Goal: Task Accomplishment & Management: Use online tool/utility

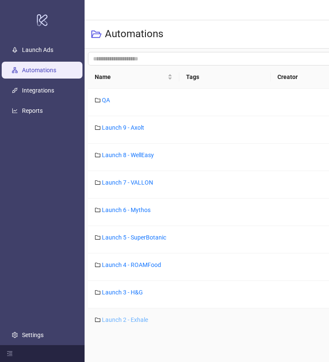
click at [120, 319] on link "Launch 2 - Exhale" at bounding box center [125, 319] width 46 height 7
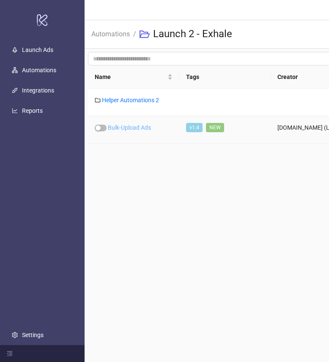
click at [133, 129] on link "Bulk-Upload Ads" at bounding box center [129, 127] width 43 height 7
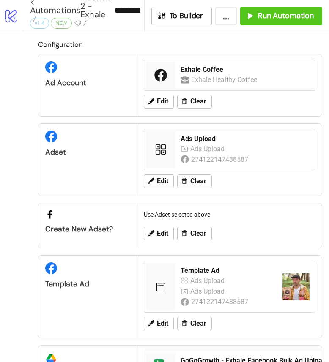
click at [9, 114] on div "Configuration Ad Account Exhale Coffee Exhale Healthy Coffee Edit Clear Adset A…" at bounding box center [164, 226] width 329 height 389
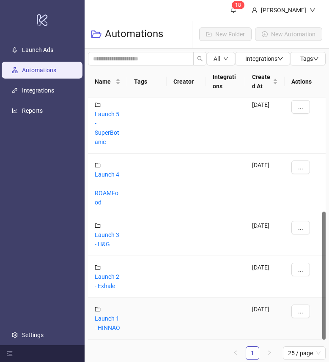
scroll to position [8, 0]
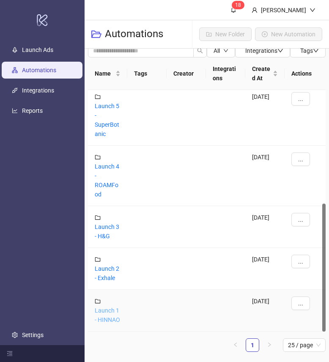
click at [107, 310] on link "Launch 1 - HINNAO" at bounding box center [107, 315] width 25 height 16
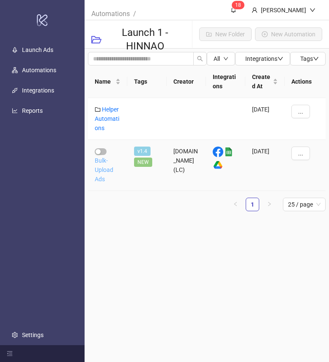
click at [101, 168] on link "Bulk-Upload Ads" at bounding box center [104, 169] width 19 height 25
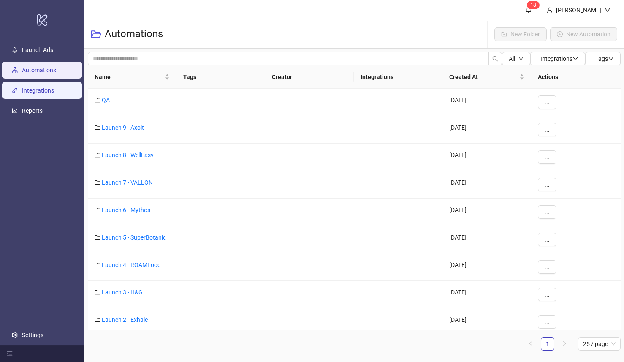
click at [48, 88] on link "Integrations" at bounding box center [38, 90] width 32 height 7
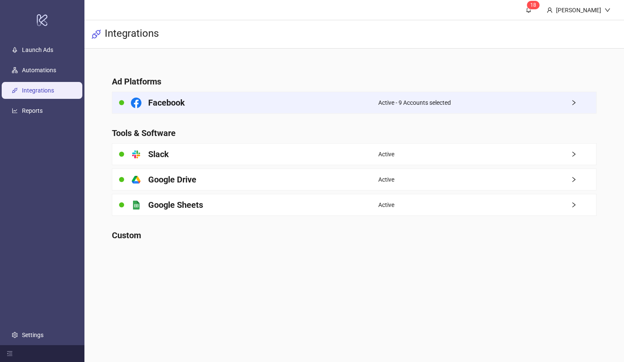
click at [267, 99] on div "Facebook" at bounding box center [245, 102] width 266 height 21
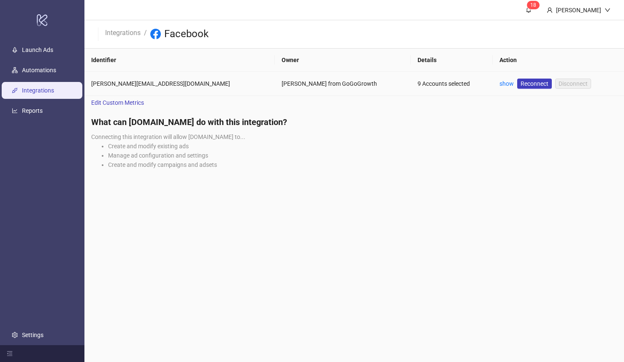
click at [325, 88] on td "[PERSON_NAME] from GoGoGrowth" at bounding box center [343, 84] width 136 height 24
click at [328, 86] on div "9 Accounts selected" at bounding box center [452, 83] width 69 height 9
click at [29, 67] on link "Automations" at bounding box center [39, 70] width 34 height 7
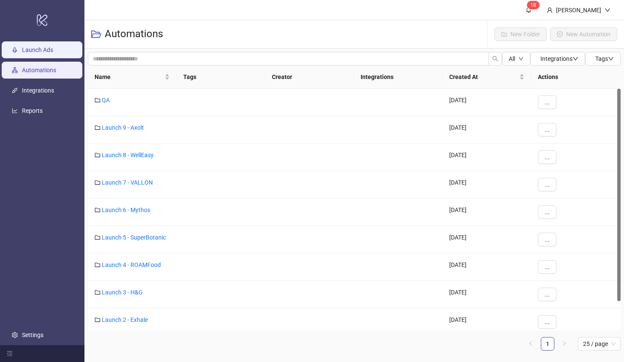
click at [40, 52] on link "Launch Ads" at bounding box center [37, 50] width 31 height 7
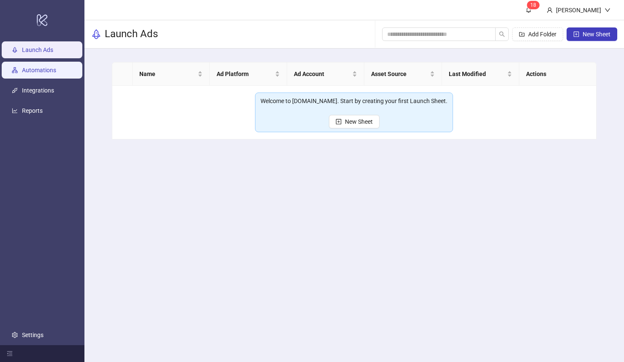
click at [34, 67] on link "Automations" at bounding box center [39, 70] width 34 height 7
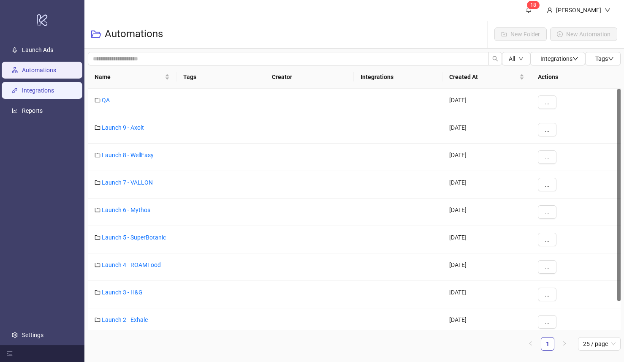
click at [48, 92] on link "Integrations" at bounding box center [38, 90] width 32 height 7
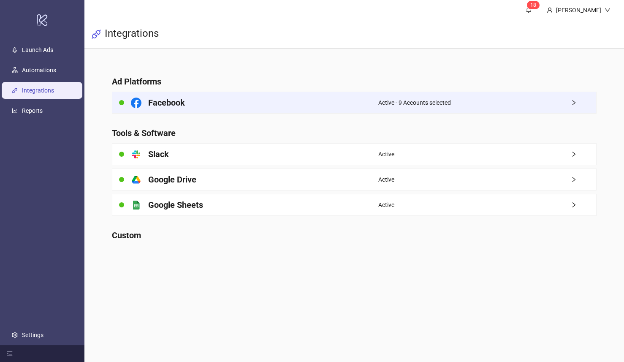
click at [174, 106] on h4 "Facebook" at bounding box center [166, 103] width 37 height 12
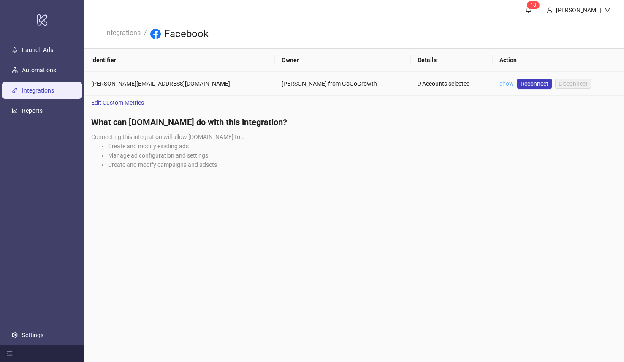
click at [328, 85] on link "show" at bounding box center [507, 83] width 14 height 7
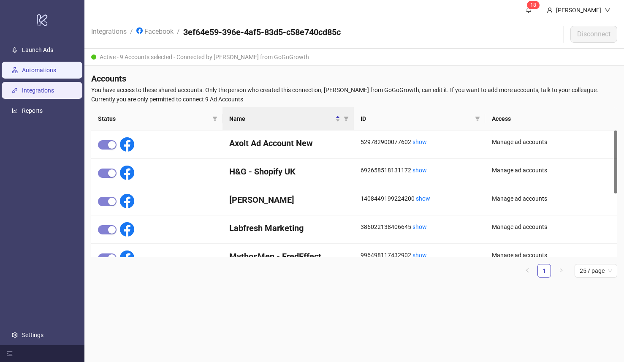
click at [36, 68] on link "Automations" at bounding box center [39, 70] width 34 height 7
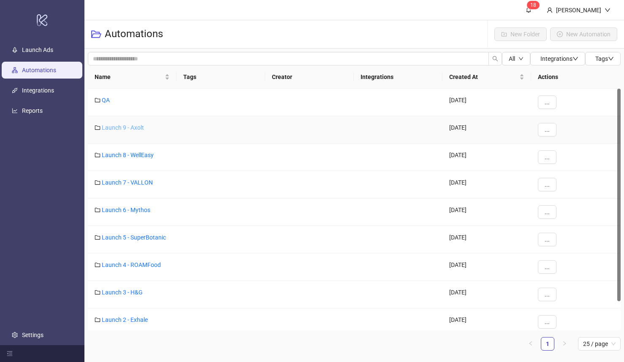
click at [134, 128] on link "Launch 9 - Axolt" at bounding box center [123, 127] width 42 height 7
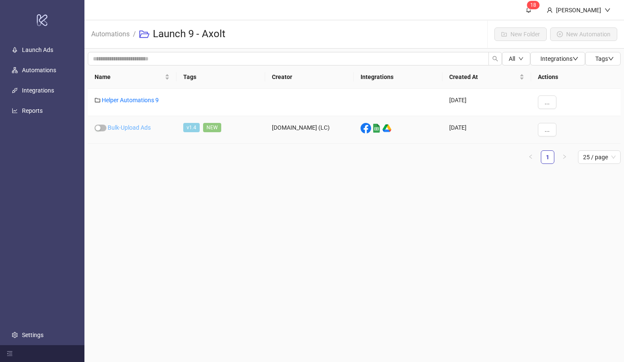
click at [133, 128] on link "Bulk-Upload Ads" at bounding box center [129, 127] width 43 height 7
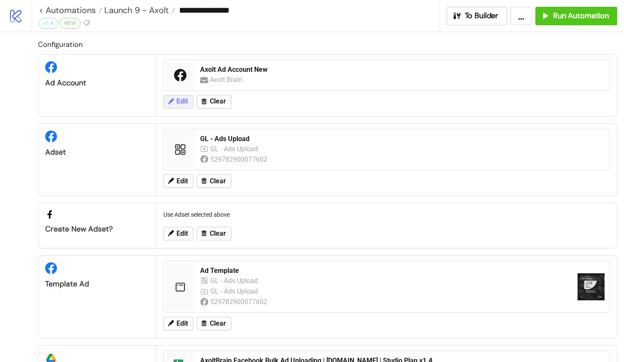
click at [181, 101] on span "Edit" at bounding box center [182, 102] width 11 height 8
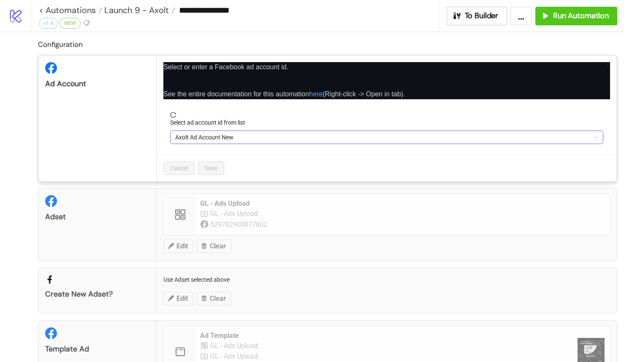
click at [235, 136] on span "Axolt Ad Account New" at bounding box center [386, 137] width 423 height 13
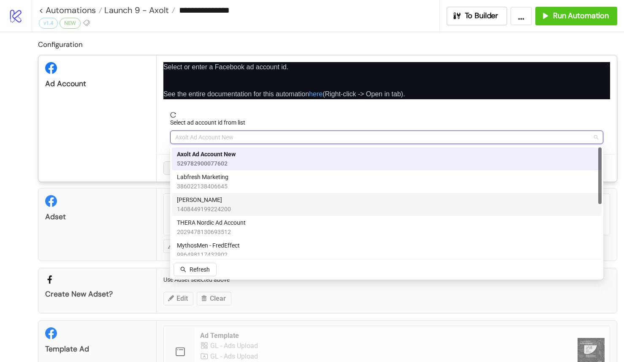
scroll to position [12, 0]
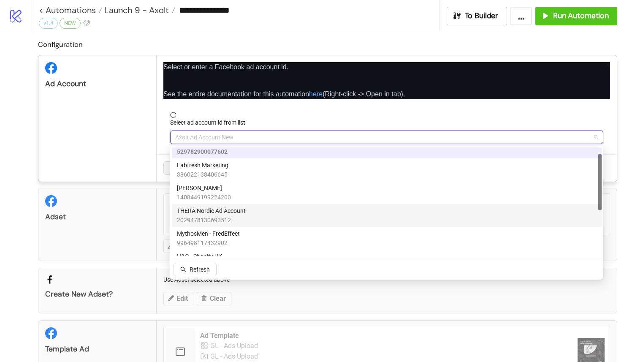
click at [253, 213] on div "THERA Nordic Ad Account 2029478130693512" at bounding box center [387, 215] width 420 height 19
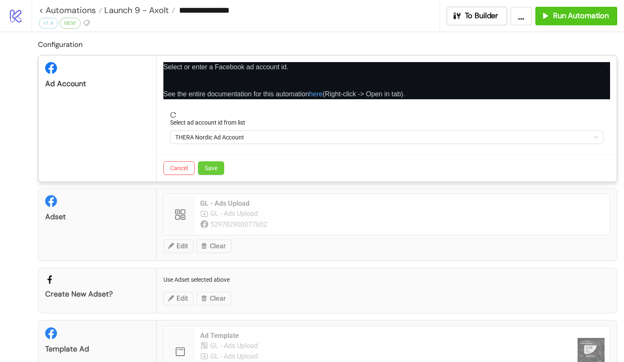
click at [217, 167] on span "Save" at bounding box center [211, 168] width 13 height 7
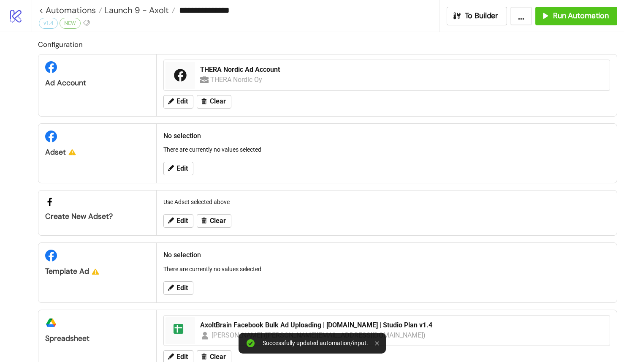
scroll to position [17, 0]
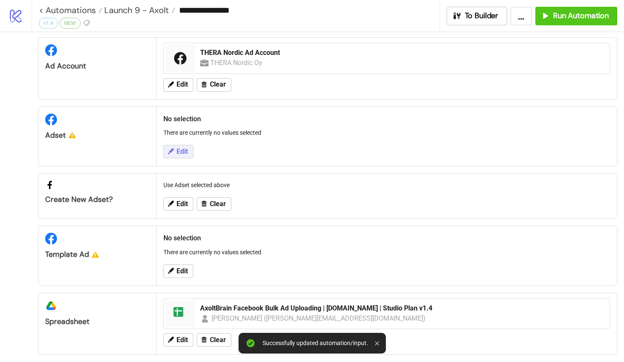
click at [186, 153] on span "Edit" at bounding box center [182, 152] width 11 height 8
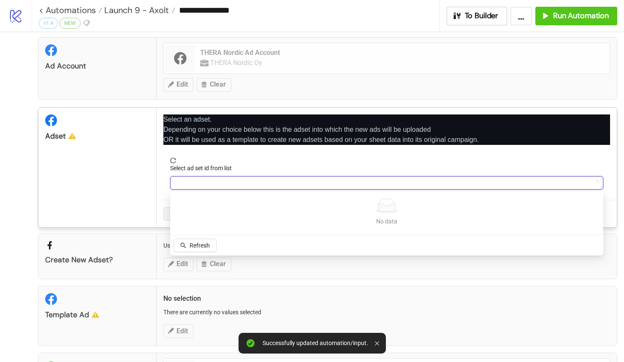
click at [199, 180] on input "Select ad set id from list" at bounding box center [383, 183] width 416 height 13
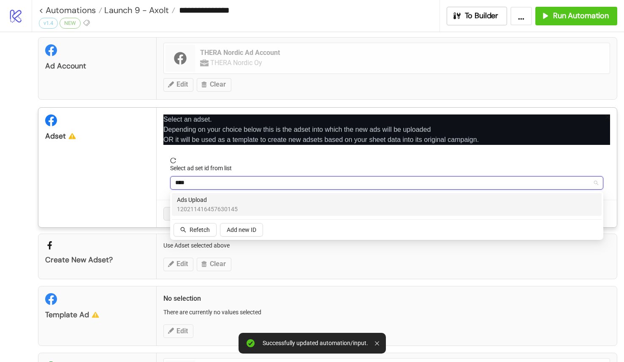
type input "*****"
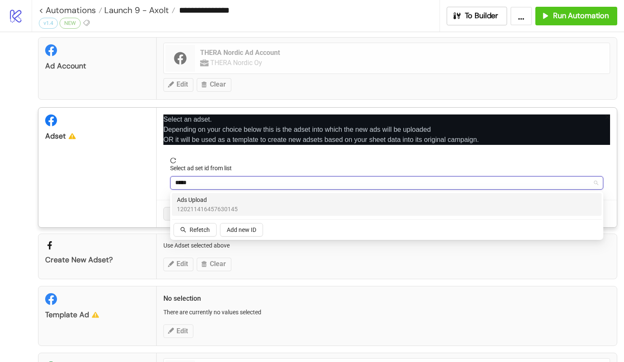
click at [242, 204] on div "Ads Upload 120211416457630145" at bounding box center [387, 204] width 420 height 19
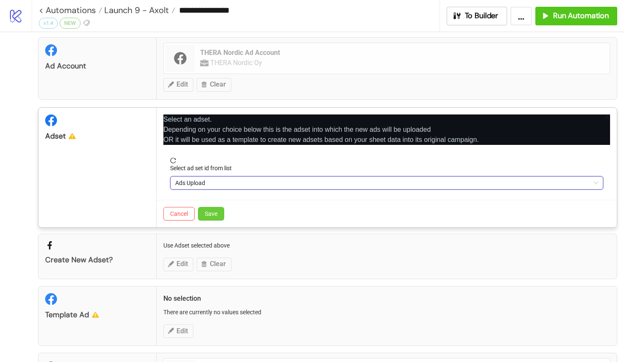
click at [207, 213] on span "Save" at bounding box center [211, 213] width 13 height 7
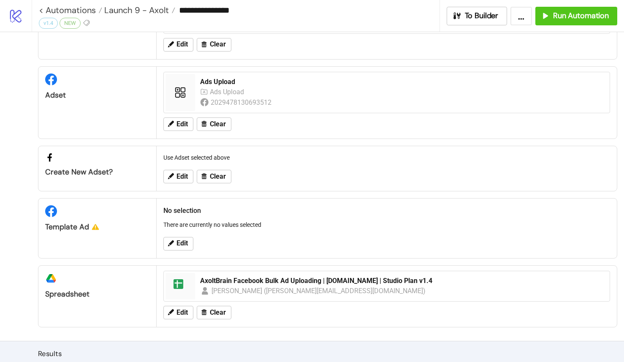
scroll to position [81, 0]
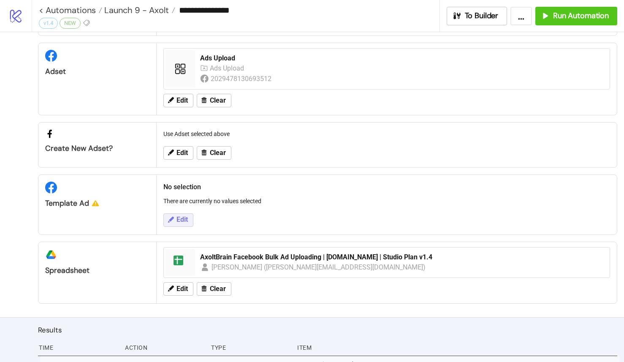
click at [184, 219] on span "Edit" at bounding box center [182, 220] width 11 height 8
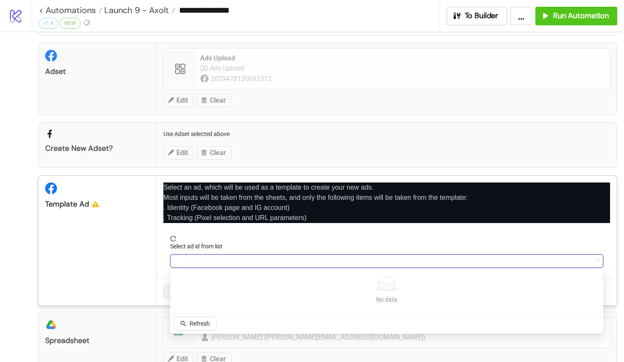
click at [197, 259] on input "Select ad id from list" at bounding box center [383, 261] width 416 height 13
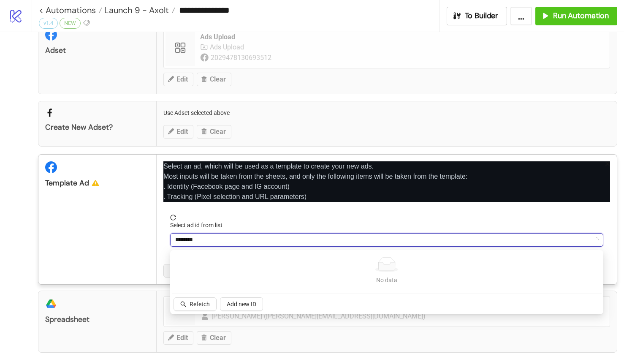
scroll to position [99, 0]
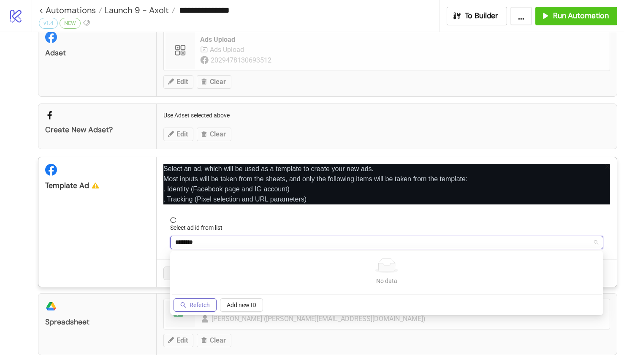
type input "********"
click at [204, 307] on span "Refetch" at bounding box center [200, 305] width 20 height 7
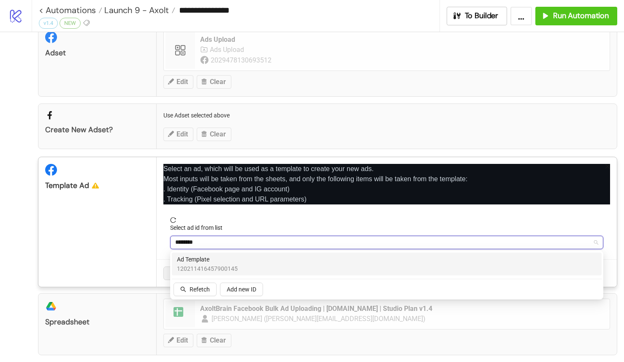
click at [219, 264] on span "Ad Template" at bounding box center [207, 259] width 61 height 9
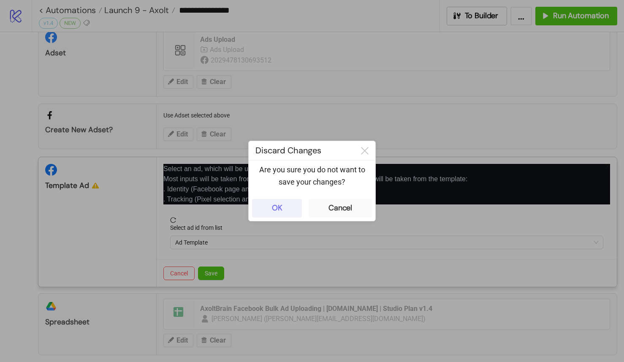
click at [292, 208] on button "OK" at bounding box center [277, 208] width 50 height 19
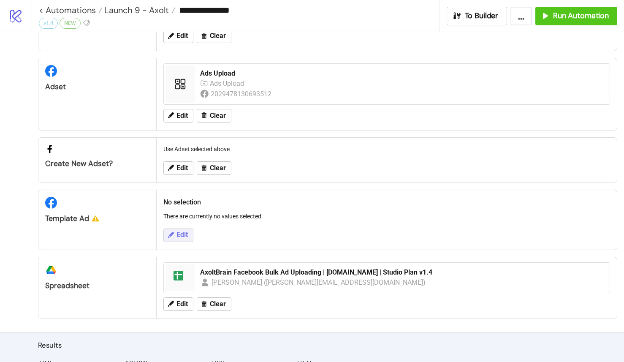
scroll to position [66, 0]
click at [181, 231] on span "Edit" at bounding box center [182, 235] width 11 height 8
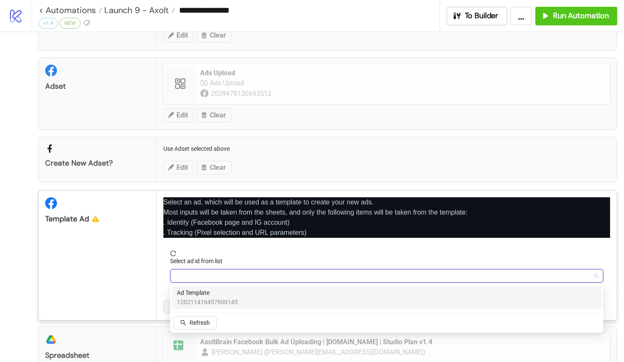
click at [209, 273] on input "Select ad id from list" at bounding box center [383, 275] width 416 height 13
click at [233, 288] on span "Ad Template" at bounding box center [207, 292] width 61 height 9
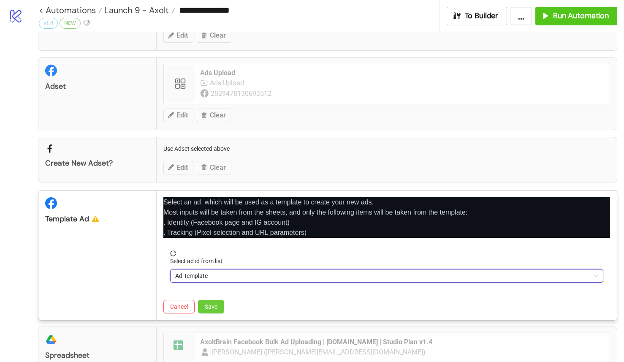
click at [213, 304] on span "Save" at bounding box center [211, 306] width 13 height 7
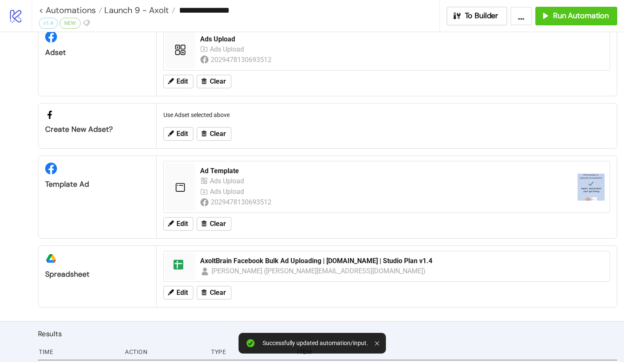
scroll to position [102, 0]
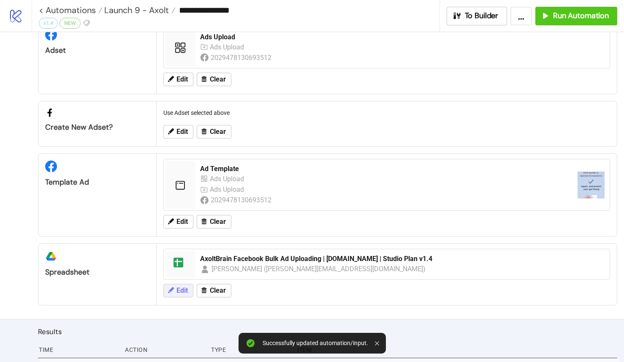
click at [182, 292] on span "Edit" at bounding box center [182, 291] width 11 height 8
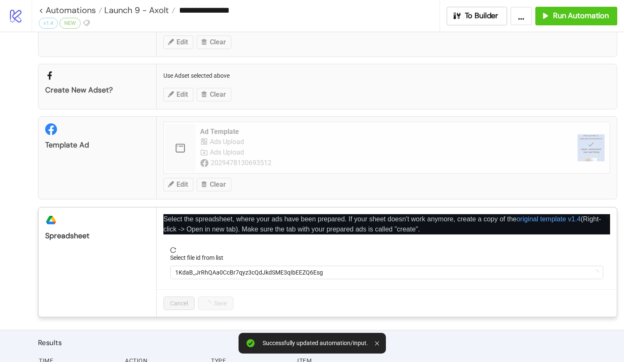
scroll to position [143, 0]
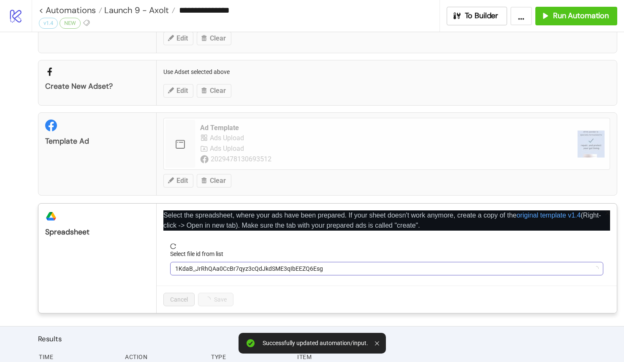
click at [266, 271] on span "1KdaB_JrRhQAa0CcBr7qyz3cQdJkdSME3qIbEEZQ6Esg" at bounding box center [386, 268] width 423 height 13
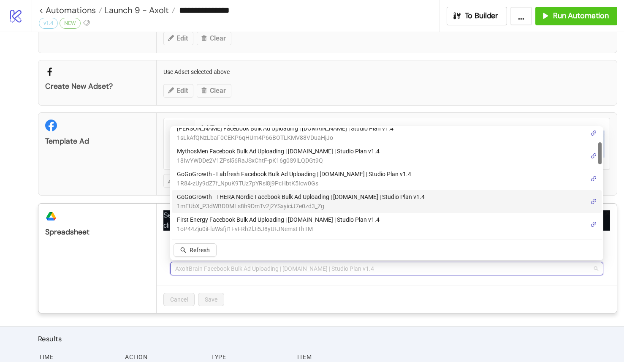
scroll to position [68, 0]
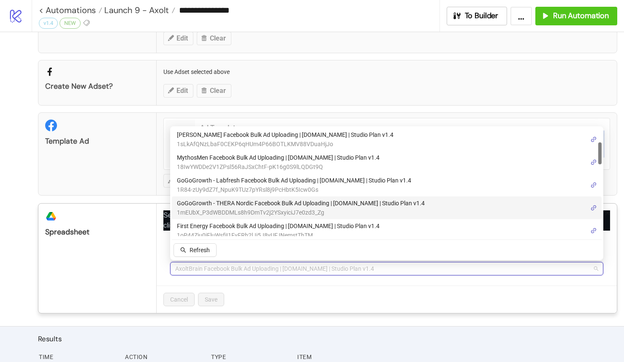
click at [328, 208] on span "1mEUbX_P3dWBDDMLs8h9DmTv2j2YSxyiciJ7e0zd3_Zg" at bounding box center [301, 212] width 248 height 9
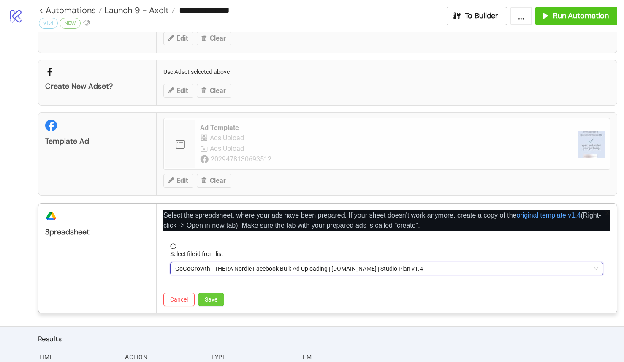
click at [214, 305] on button "Save" at bounding box center [211, 300] width 26 height 14
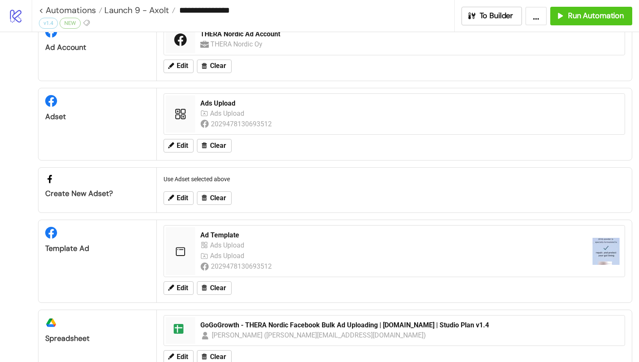
scroll to position [0, 0]
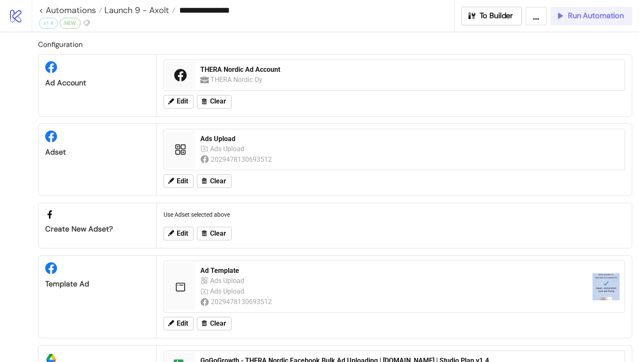
click at [328, 14] on span "Run Automation" at bounding box center [596, 16] width 56 height 10
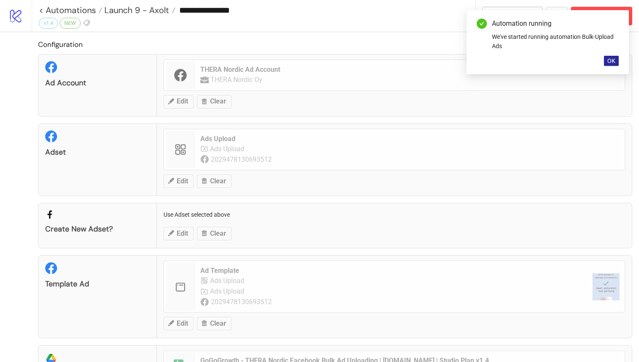
click at [328, 59] on span "OK" at bounding box center [611, 60] width 8 height 7
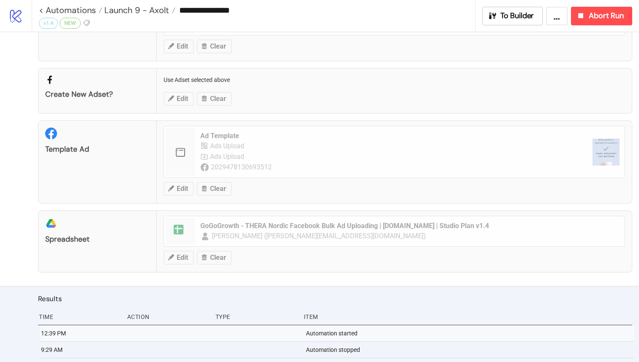
scroll to position [154, 0]
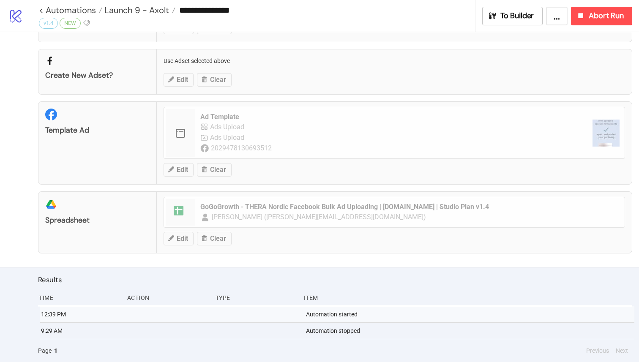
click at [328, 20] on button "..." at bounding box center [557, 16] width 22 height 19
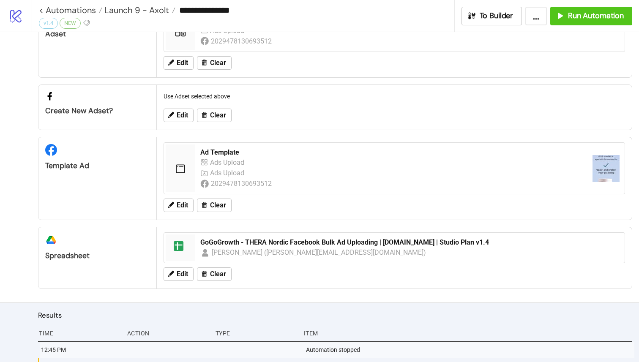
scroll to position [0, 0]
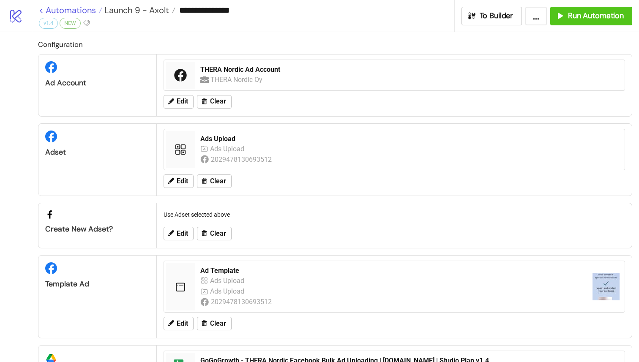
click at [42, 10] on link "< Automations" at bounding box center [70, 10] width 63 height 8
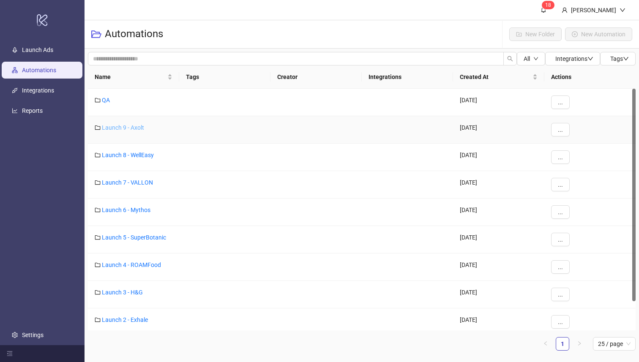
click at [114, 125] on link "Launch 9 - Axolt" at bounding box center [123, 127] width 42 height 7
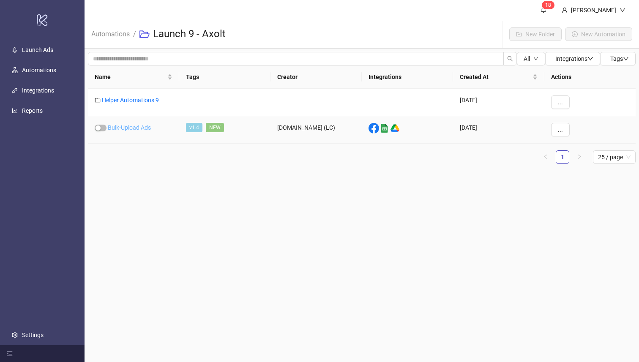
click at [129, 128] on link "Bulk-Upload Ads" at bounding box center [129, 127] width 43 height 7
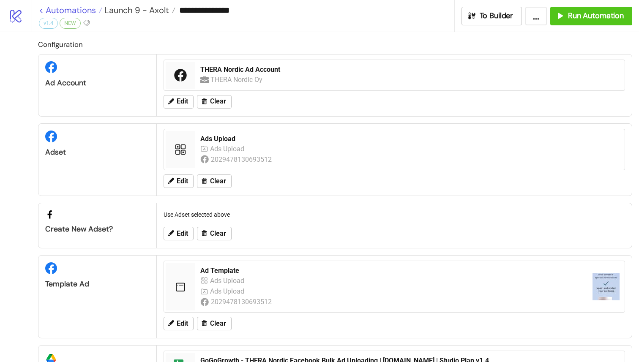
click at [42, 10] on link "< Automations" at bounding box center [70, 10] width 63 height 8
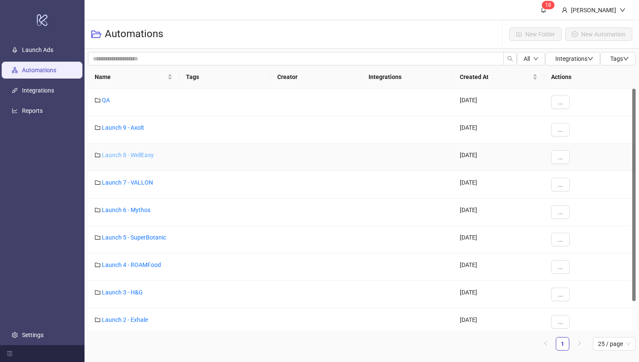
click at [131, 156] on link "Launch 8 - WellEasy" at bounding box center [128, 155] width 52 height 7
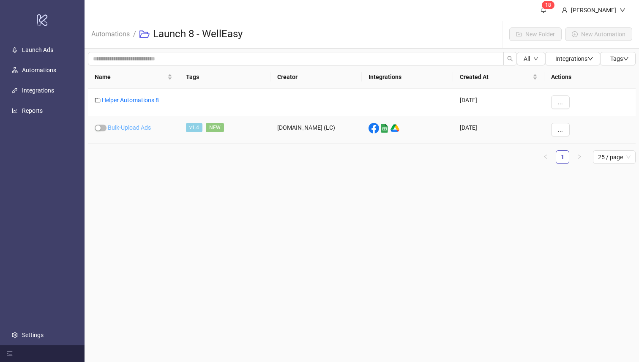
click at [133, 126] on link "Bulk-Upload Ads" at bounding box center [129, 127] width 43 height 7
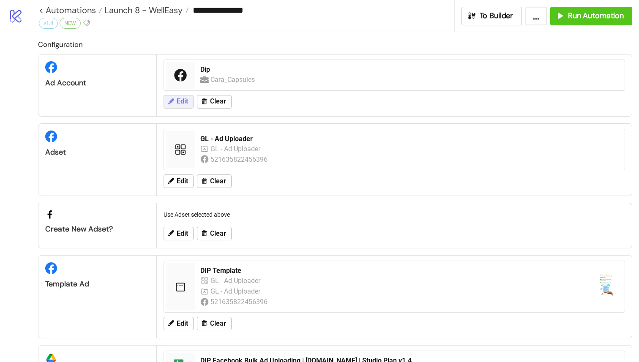
click at [182, 103] on span "Edit" at bounding box center [182, 102] width 11 height 8
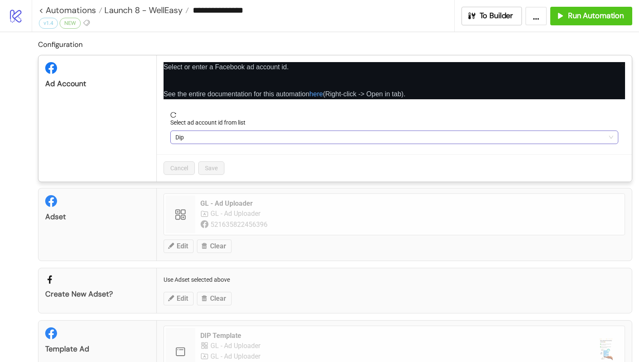
click at [243, 139] on span "Dip" at bounding box center [394, 137] width 438 height 13
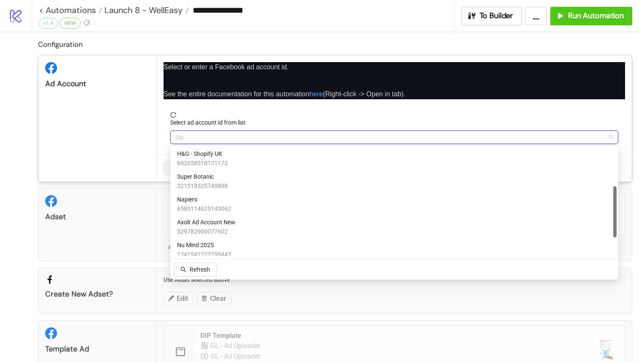
scroll to position [117, 0]
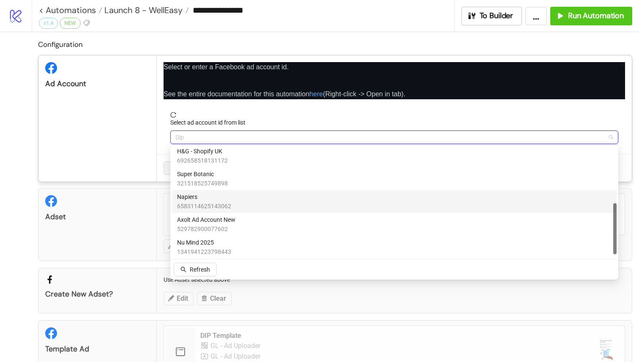
click at [222, 198] on span "Napiers" at bounding box center [204, 196] width 54 height 9
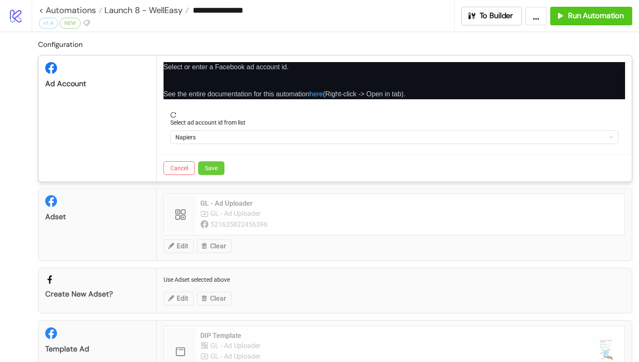
click at [204, 167] on button "Save" at bounding box center [211, 168] width 26 height 14
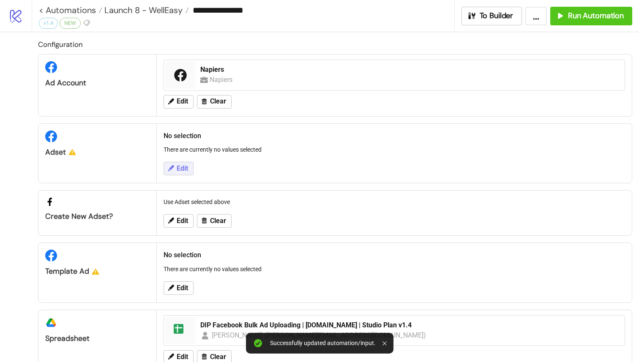
click at [184, 168] on span "Edit" at bounding box center [182, 169] width 11 height 8
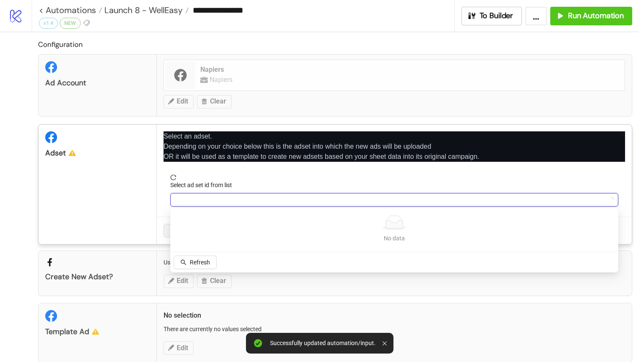
click at [206, 202] on input "Select ad set id from list" at bounding box center [390, 199] width 430 height 13
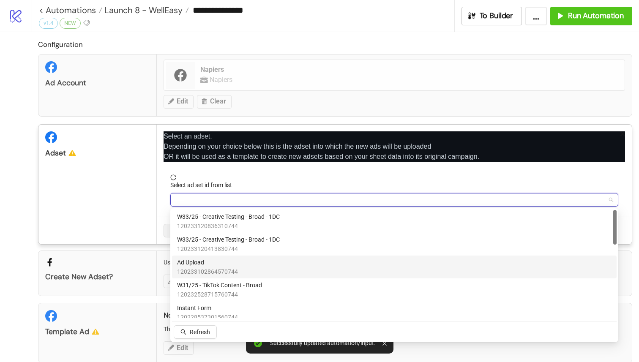
click at [252, 264] on div "Ad Upload 120233102864570744" at bounding box center [394, 267] width 434 height 19
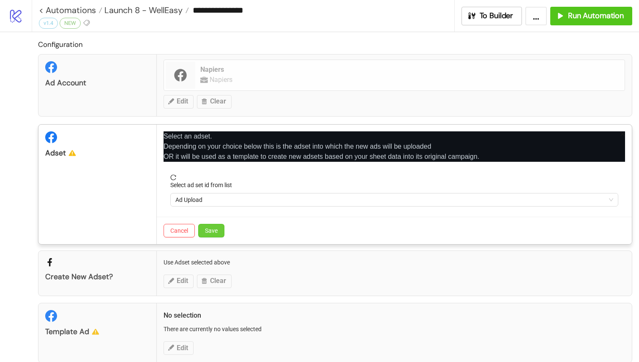
click at [204, 225] on button "Save" at bounding box center [211, 231] width 26 height 14
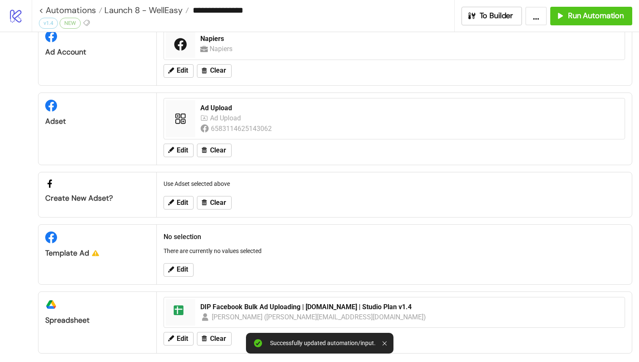
scroll to position [40, 0]
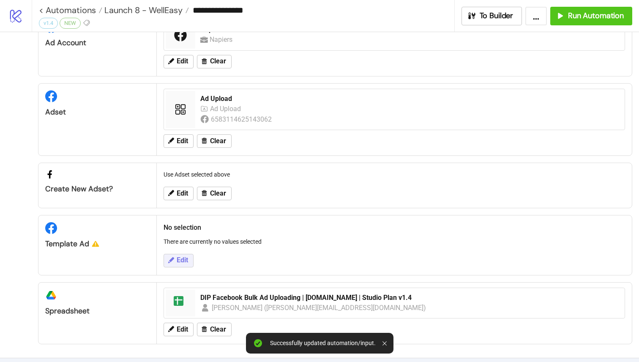
click at [175, 261] on button "Edit" at bounding box center [178, 261] width 30 height 14
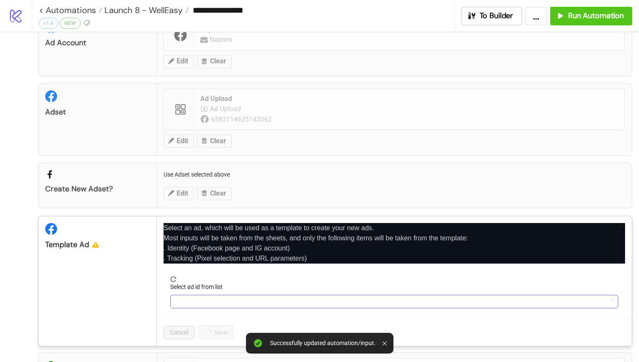
click at [204, 301] on input "Select ad id from list" at bounding box center [390, 301] width 430 height 13
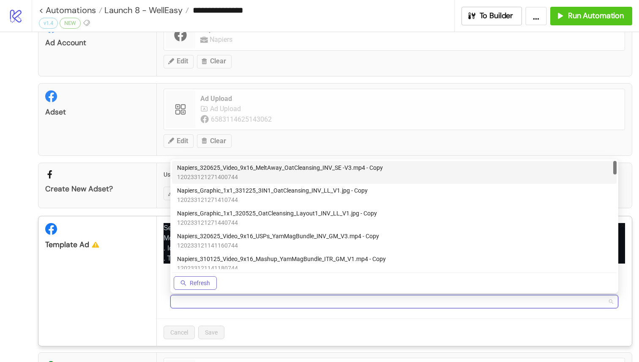
click at [185, 280] on icon "search" at bounding box center [183, 283] width 6 height 6
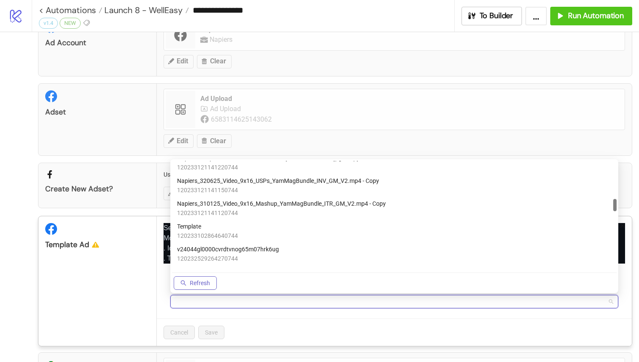
scroll to position [356, 0]
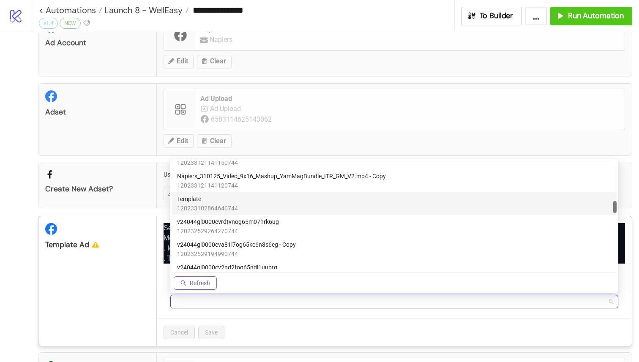
click at [223, 204] on span "120233102864640744" at bounding box center [207, 208] width 61 height 9
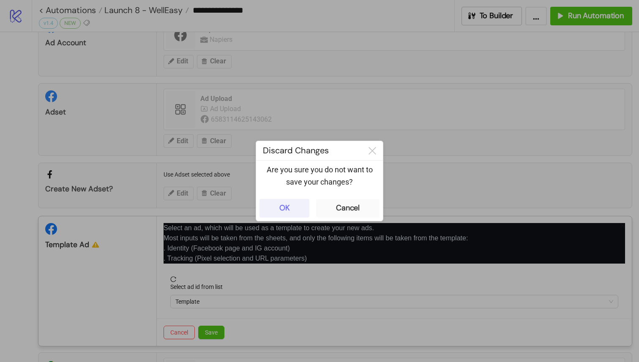
click at [297, 205] on button "OK" at bounding box center [284, 208] width 50 height 19
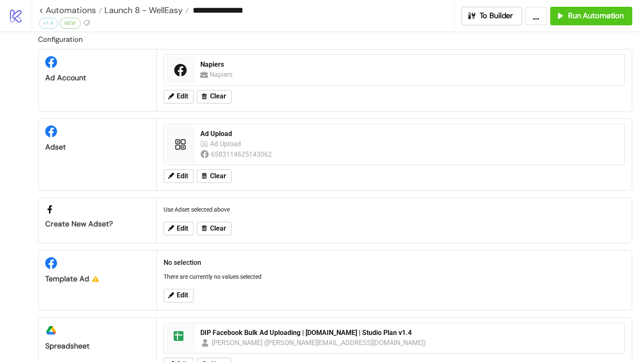
scroll to position [0, 0]
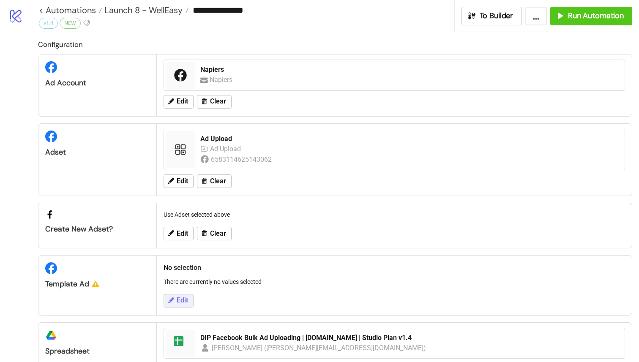
click at [177, 299] on span "Edit" at bounding box center [182, 300] width 11 height 8
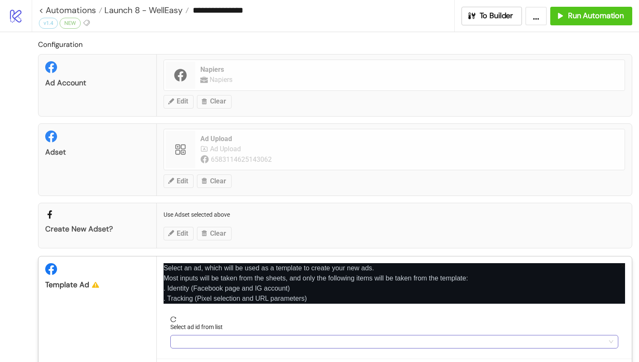
click at [215, 336] on input "Select ad id from list" at bounding box center [390, 341] width 430 height 13
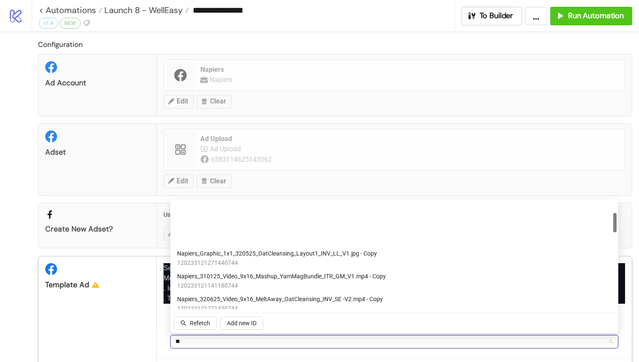
type input "***"
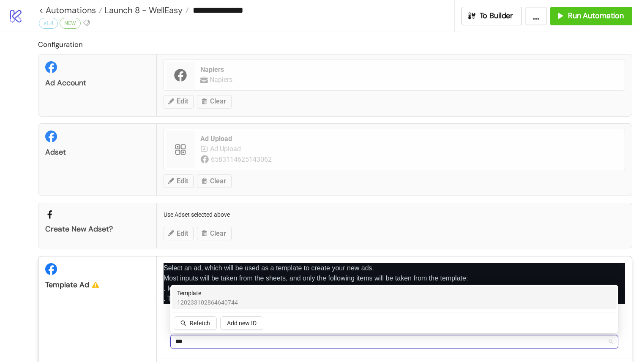
click at [270, 302] on div "Template 120233102864640744" at bounding box center [394, 297] width 434 height 19
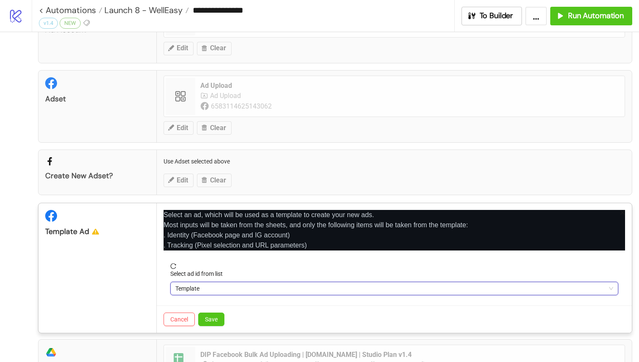
scroll to position [54, 0]
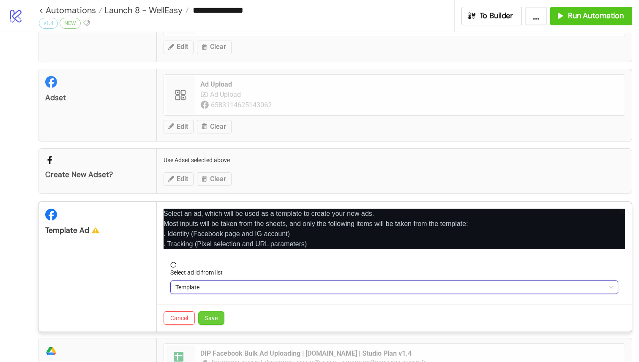
click at [210, 318] on span "Save" at bounding box center [211, 318] width 13 height 7
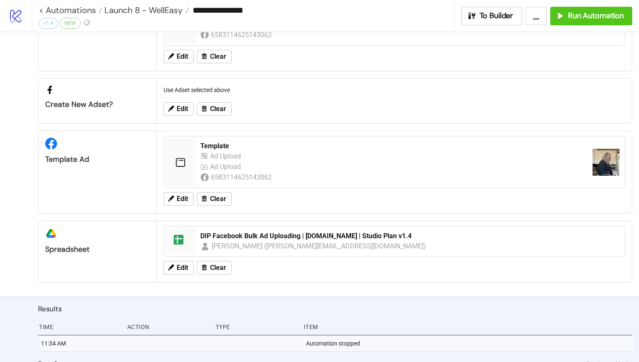
scroll to position [137, 0]
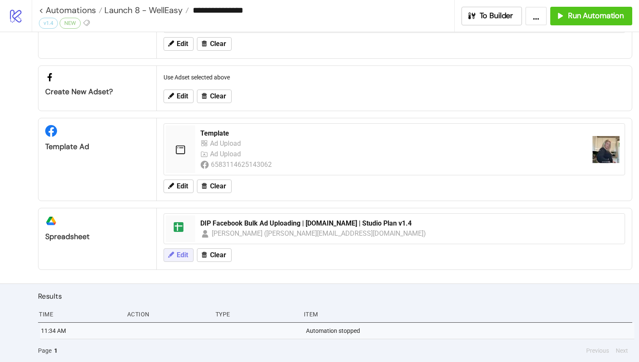
click at [180, 256] on span "Edit" at bounding box center [182, 255] width 11 height 8
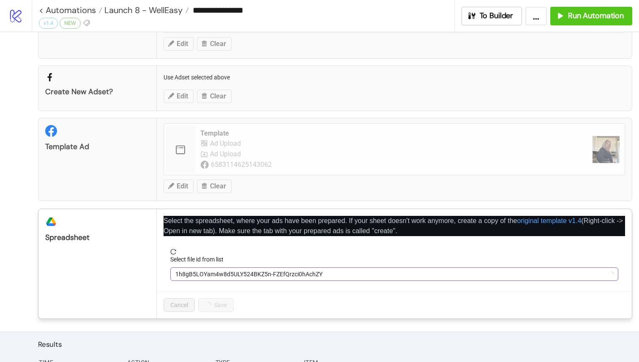
click at [218, 273] on span "1h8gB5LOYam4w8d5ULY524BKZ5n-FZEfQrzci0hAchZY" at bounding box center [394, 274] width 438 height 13
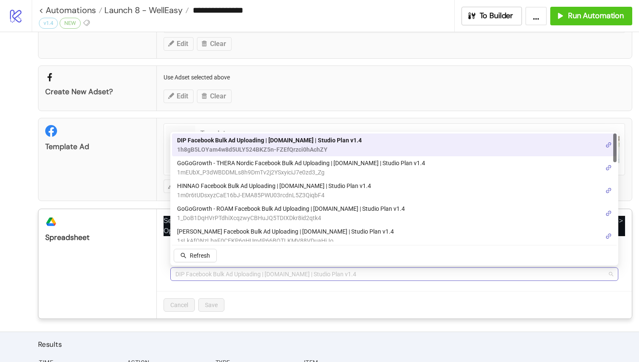
click at [300, 272] on span "DIP Facebook Bulk Ad Uploading | [DOMAIN_NAME] | Studio Plan v1.4" at bounding box center [394, 274] width 438 height 13
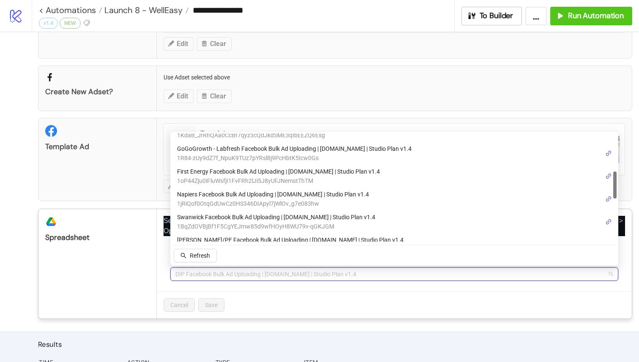
scroll to position [162, 0]
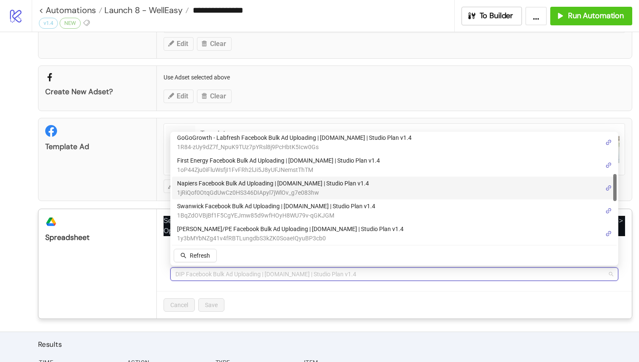
click at [302, 185] on span "Napiers Facebook Bulk Ad Uploading | [DOMAIN_NAME] | Studio Plan v1.4" at bounding box center [273, 183] width 192 height 9
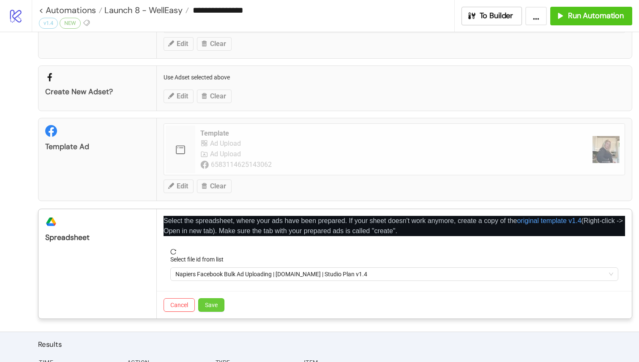
click at [212, 306] on span "Save" at bounding box center [211, 305] width 13 height 7
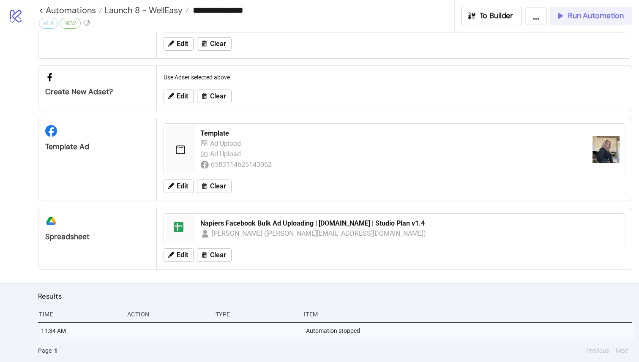
click at [328, 22] on button "Run Automation" at bounding box center [591, 16] width 82 height 19
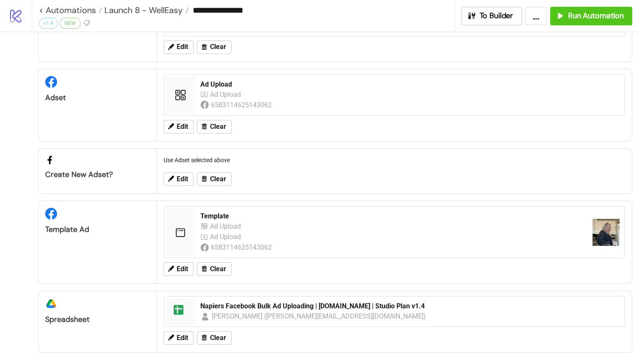
scroll to position [0, 0]
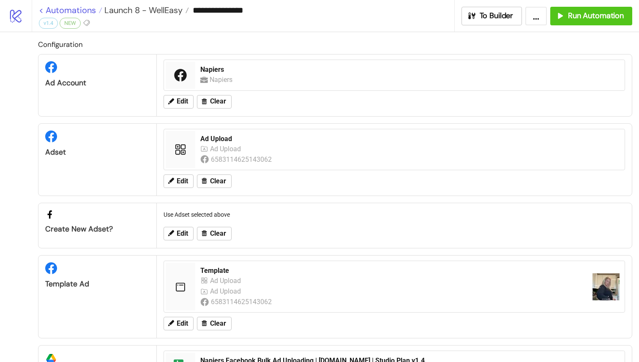
click at [40, 10] on link "< Automations" at bounding box center [70, 10] width 63 height 8
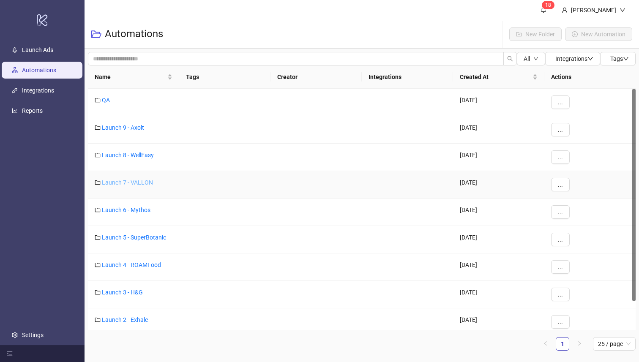
click at [125, 182] on link "Launch 7 - VALLON" at bounding box center [127, 182] width 51 height 7
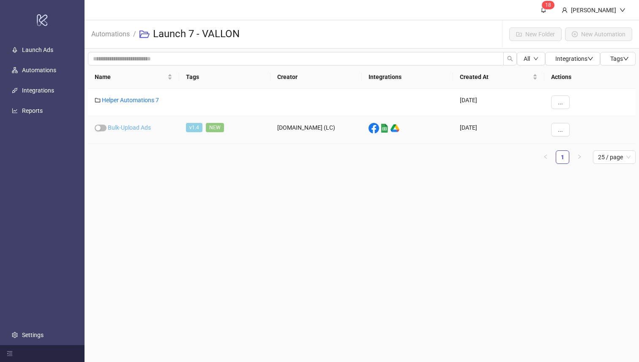
click at [133, 126] on link "Bulk-Upload Ads" at bounding box center [129, 127] width 43 height 7
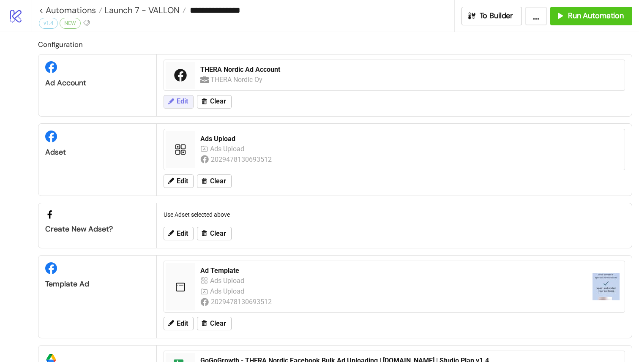
click at [177, 101] on span "Edit" at bounding box center [182, 102] width 11 height 8
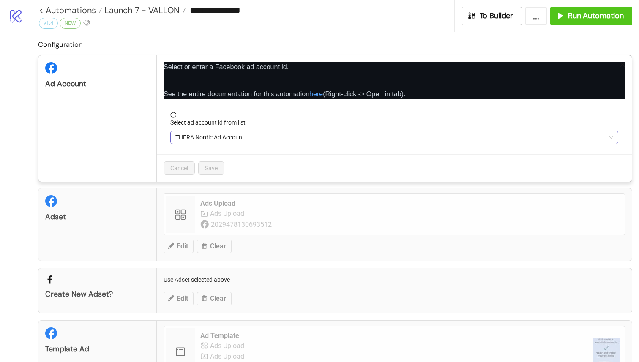
click at [204, 139] on span "THERA Nordic Ad Account" at bounding box center [394, 137] width 438 height 13
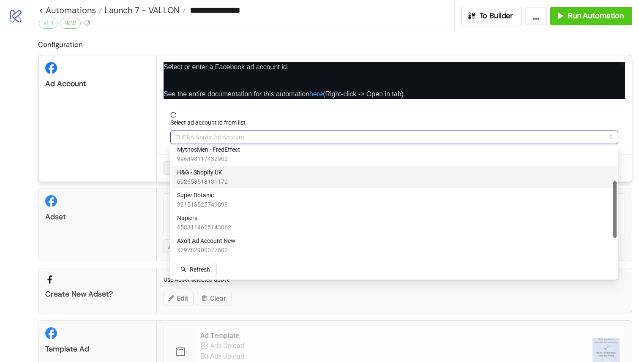
scroll to position [97, 0]
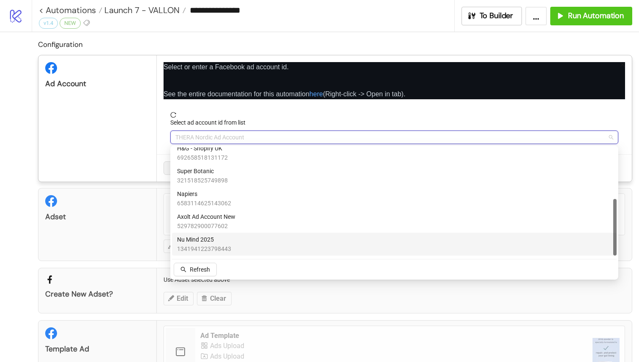
click at [27, 206] on div "Configuration Ad Account Select or enter a Facebook ad account id. See the enti…" at bounding box center [319, 259] width 639 height 454
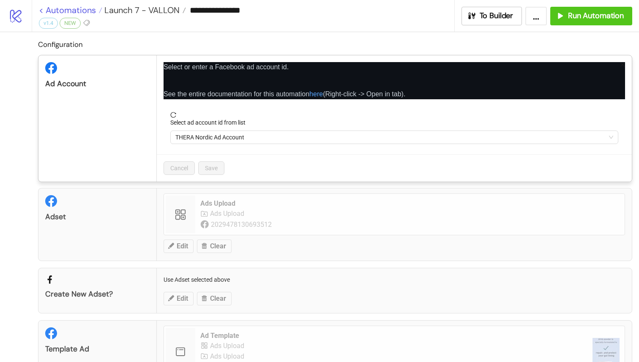
click at [42, 11] on div "**********" at bounding box center [319, 181] width 639 height 362
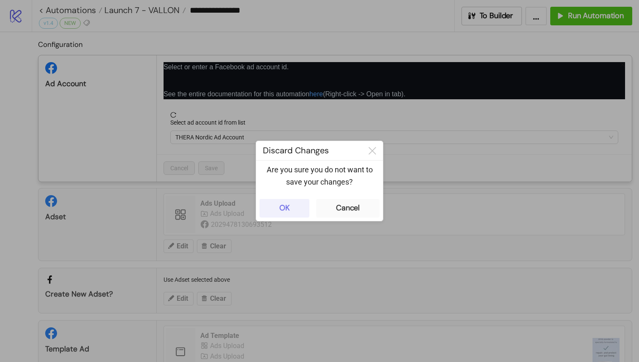
click at [292, 212] on button "OK" at bounding box center [284, 208] width 50 height 19
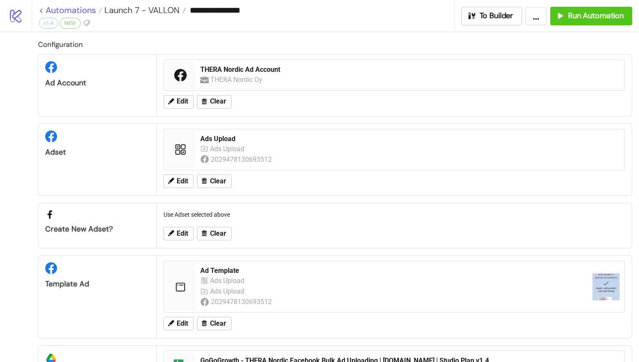
click at [43, 9] on link "< Automations" at bounding box center [70, 10] width 63 height 8
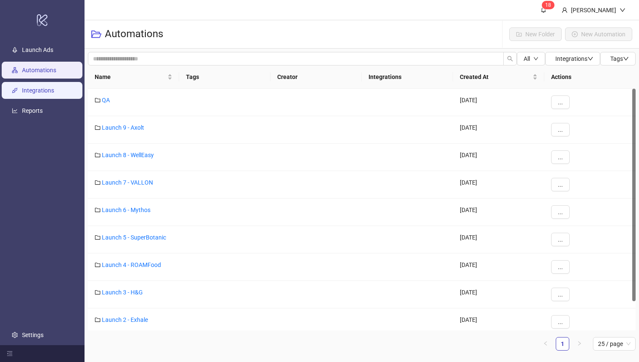
click at [47, 88] on link "Integrations" at bounding box center [38, 90] width 32 height 7
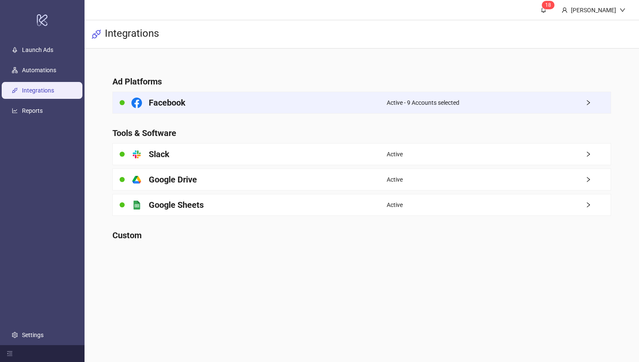
click at [194, 99] on div "Facebook" at bounding box center [249, 102] width 273 height 21
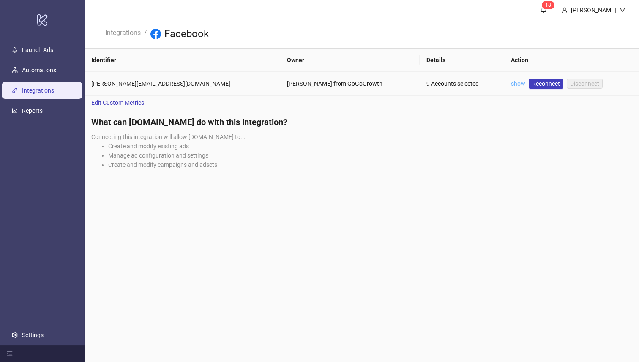
click at [328, 84] on link "show" at bounding box center [518, 83] width 14 height 7
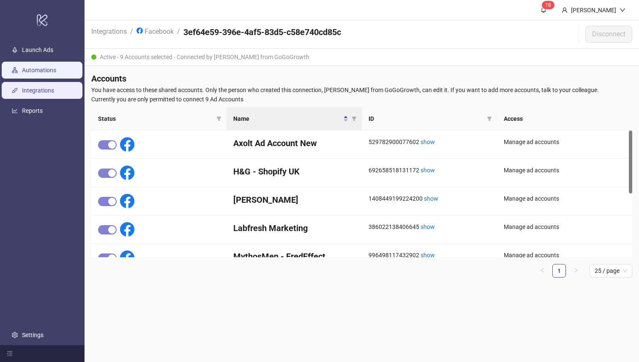
click at [38, 68] on link "Automations" at bounding box center [39, 70] width 34 height 7
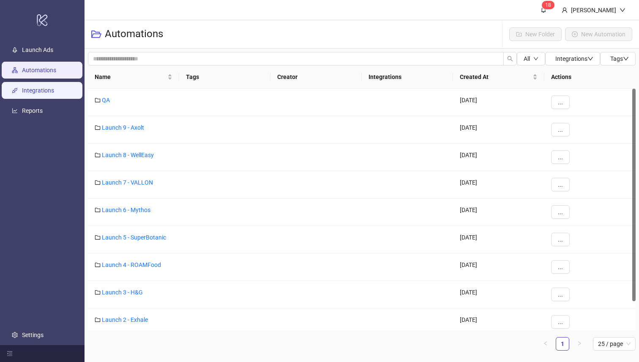
click at [38, 87] on link "Integrations" at bounding box center [38, 90] width 32 height 7
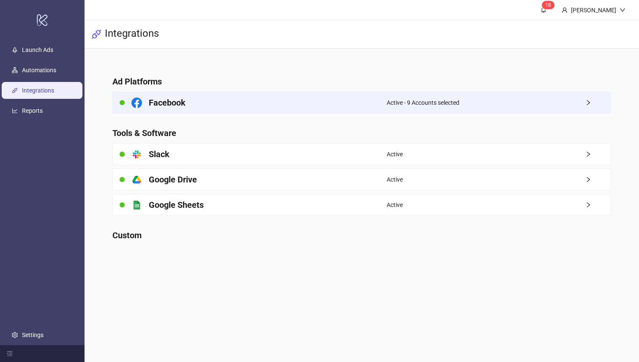
click at [261, 108] on div "Facebook" at bounding box center [249, 102] width 273 height 21
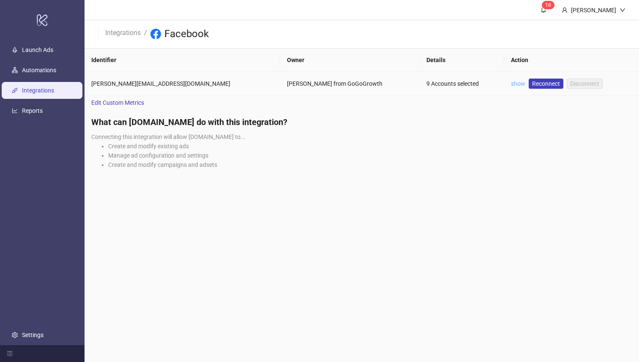
click at [328, 85] on link "show" at bounding box center [518, 83] width 14 height 7
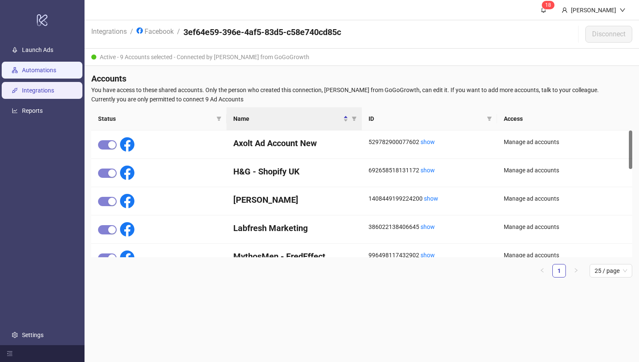
click at [36, 71] on link "Automations" at bounding box center [39, 70] width 34 height 7
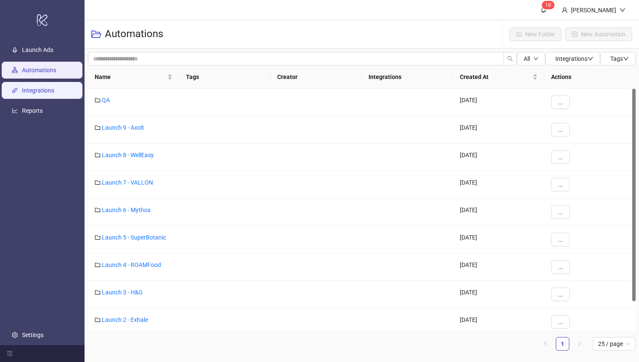
click at [40, 87] on link "Integrations" at bounding box center [38, 90] width 32 height 7
